Goal: Check status: Check status

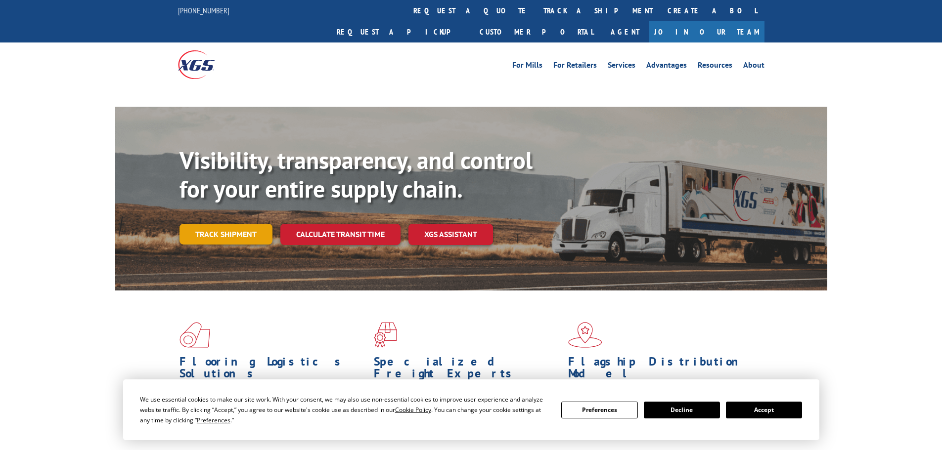
click at [227, 224] on link "Track shipment" at bounding box center [225, 234] width 93 height 21
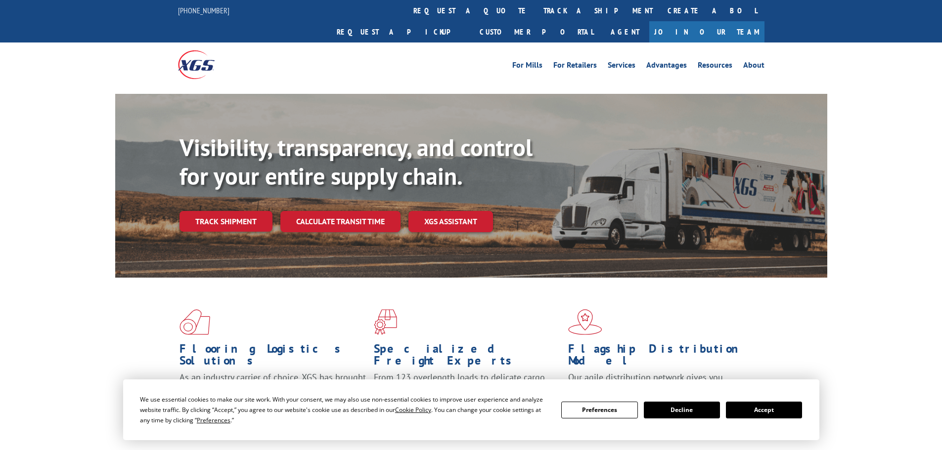
drag, startPoint x: 760, startPoint y: 408, endPoint x: 731, endPoint y: 403, distance: 29.6
click at [760, 408] on button "Accept" at bounding box center [764, 410] width 76 height 17
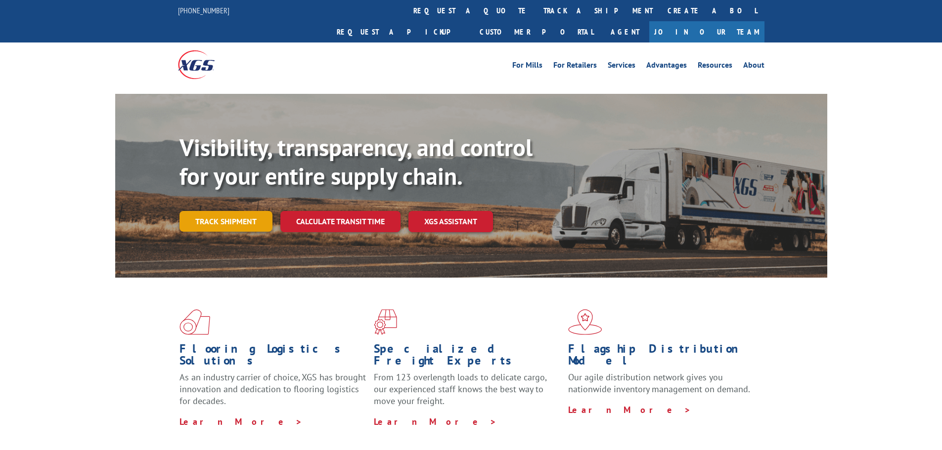
click at [217, 211] on link "Track shipment" at bounding box center [225, 221] width 93 height 21
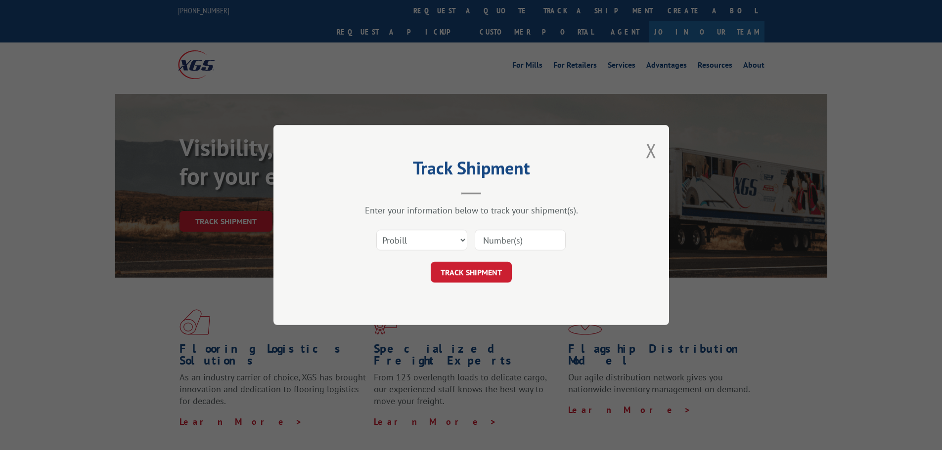
click at [513, 240] on input at bounding box center [520, 240] width 91 height 21
paste input "2841331"
type input "2841331"
click at [459, 269] on button "TRACK SHIPMENT" at bounding box center [471, 272] width 81 height 21
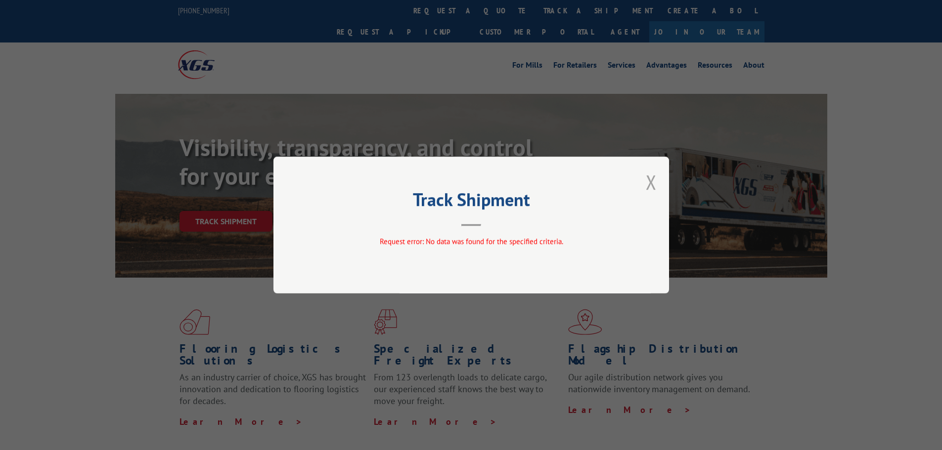
click at [650, 182] on button "Close modal" at bounding box center [651, 182] width 11 height 26
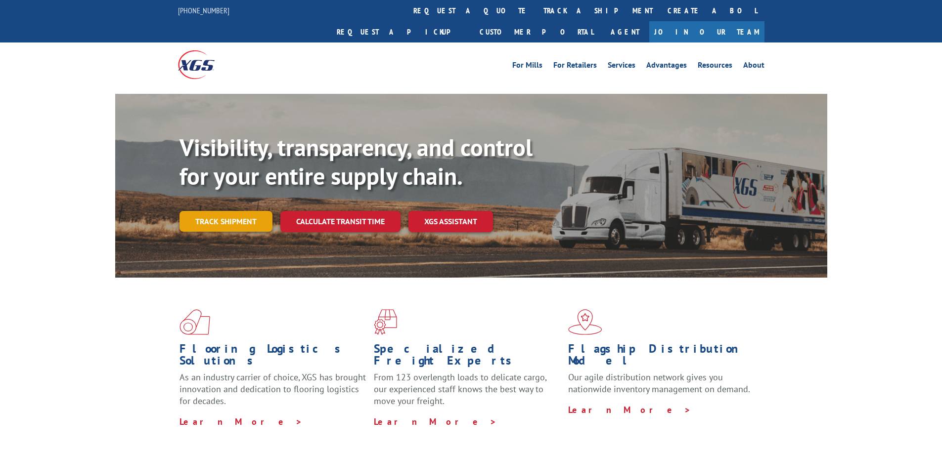
click at [227, 211] on link "Track shipment" at bounding box center [225, 221] width 93 height 21
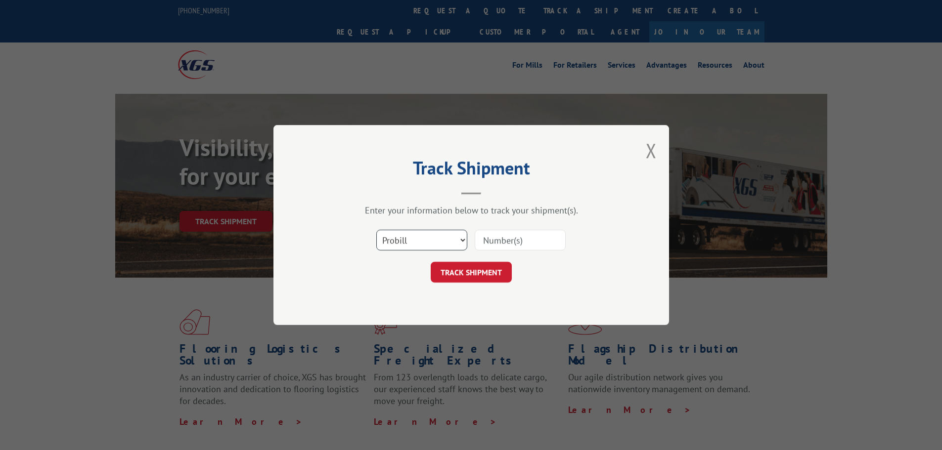
click at [460, 238] on select "Select category... Probill BOL PO" at bounding box center [421, 240] width 91 height 21
click at [376, 230] on select "Select category... Probill BOL PO" at bounding box center [421, 240] width 91 height 21
click at [453, 242] on select "Select category... Probill BOL PO" at bounding box center [421, 240] width 91 height 21
select select "bol"
click at [376, 230] on select "Select category... Probill BOL PO" at bounding box center [421, 240] width 91 height 21
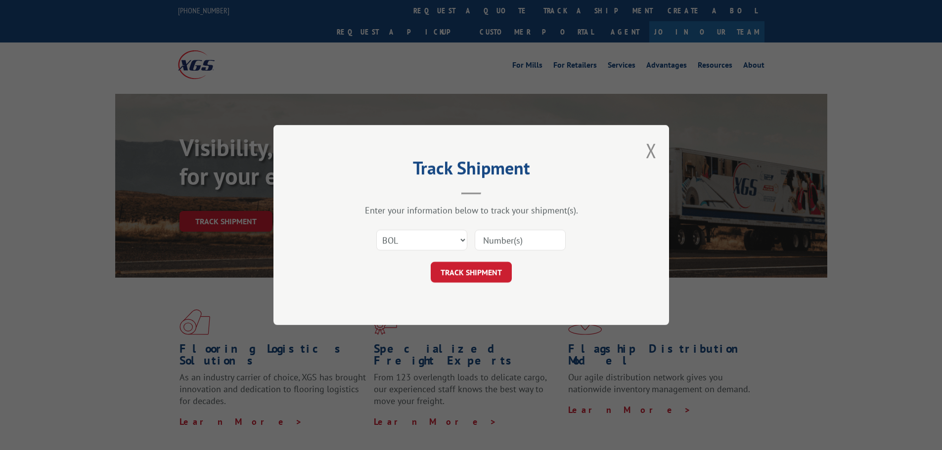
drag, startPoint x: 520, startPoint y: 242, endPoint x: 511, endPoint y: 239, distance: 10.0
click at [520, 241] on input at bounding box center [520, 240] width 91 height 21
paste input "2841331"
type input "2841331"
click at [471, 272] on button "TRACK SHIPMENT" at bounding box center [471, 272] width 81 height 21
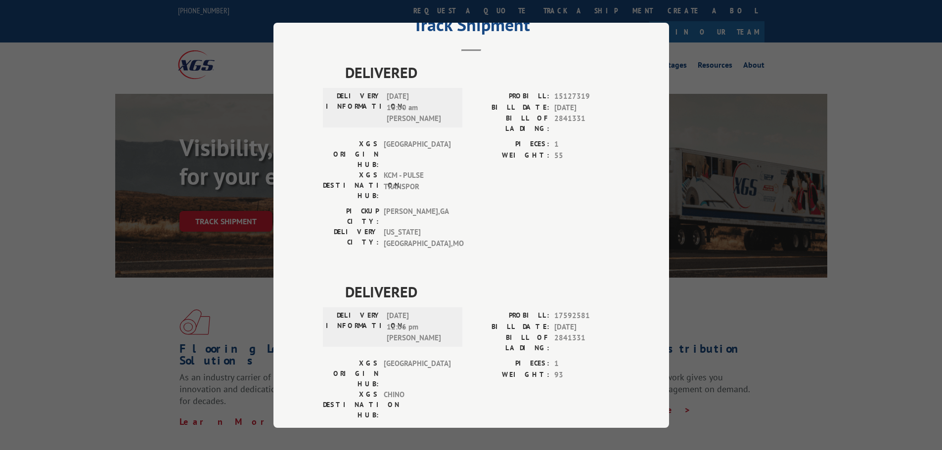
scroll to position [42, 0]
